Goal: Information Seeking & Learning: Learn about a topic

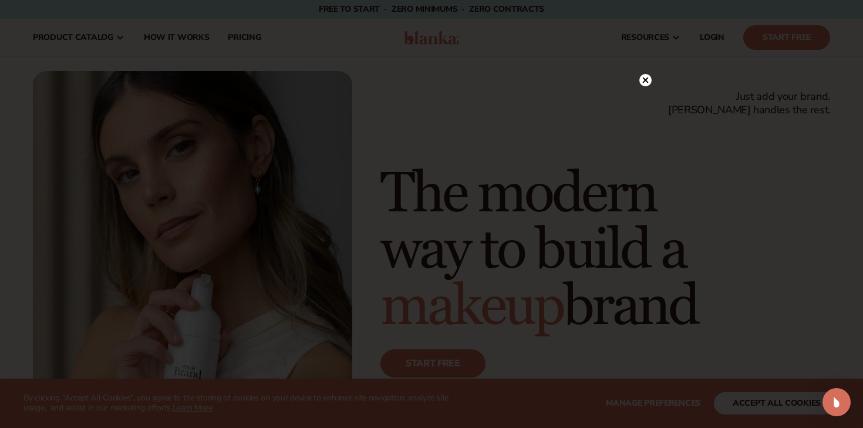
click at [645, 81] on icon at bounding box center [646, 80] width 6 height 6
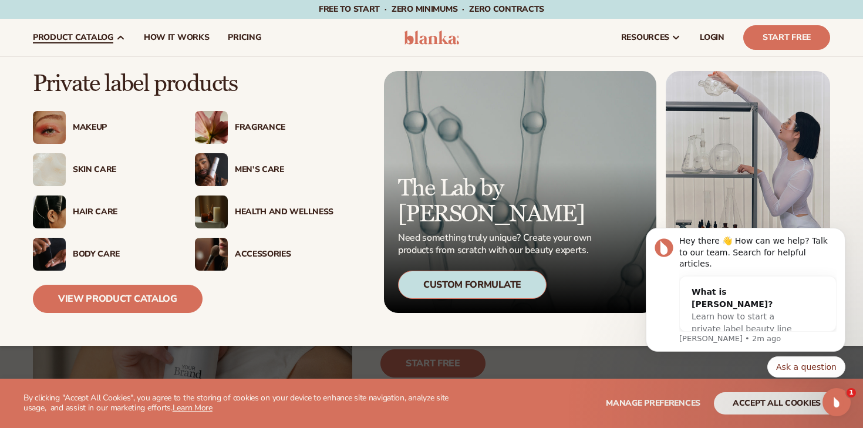
click at [259, 208] on div "Health And Wellness" at bounding box center [284, 212] width 99 height 10
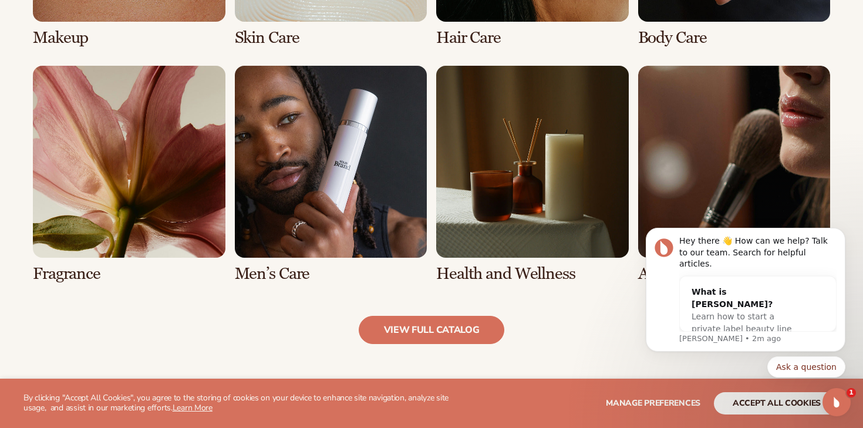
scroll to position [1073, 0]
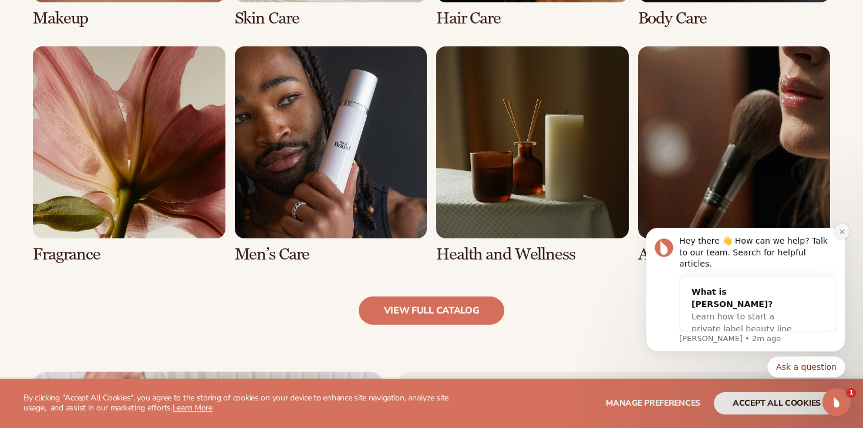
click at [844, 235] on icon "Dismiss notification" at bounding box center [842, 231] width 6 height 6
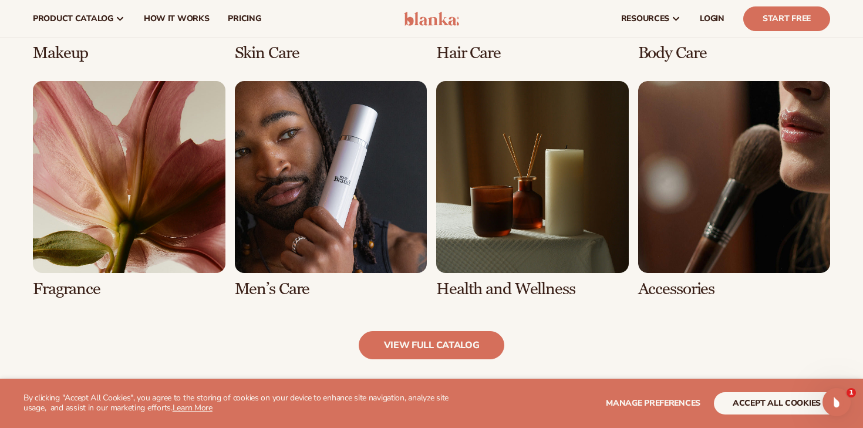
click at [728, 191] on link "8 / 8" at bounding box center [734, 189] width 192 height 217
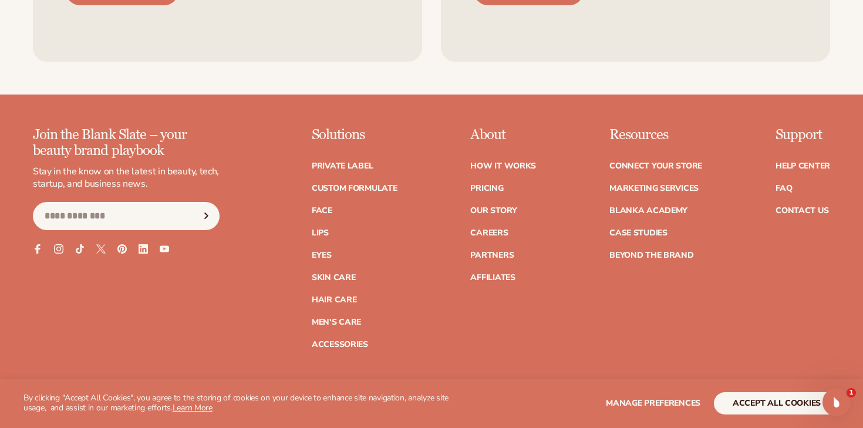
scroll to position [2060, 0]
